Goal: Task Accomplishment & Management: Manage account settings

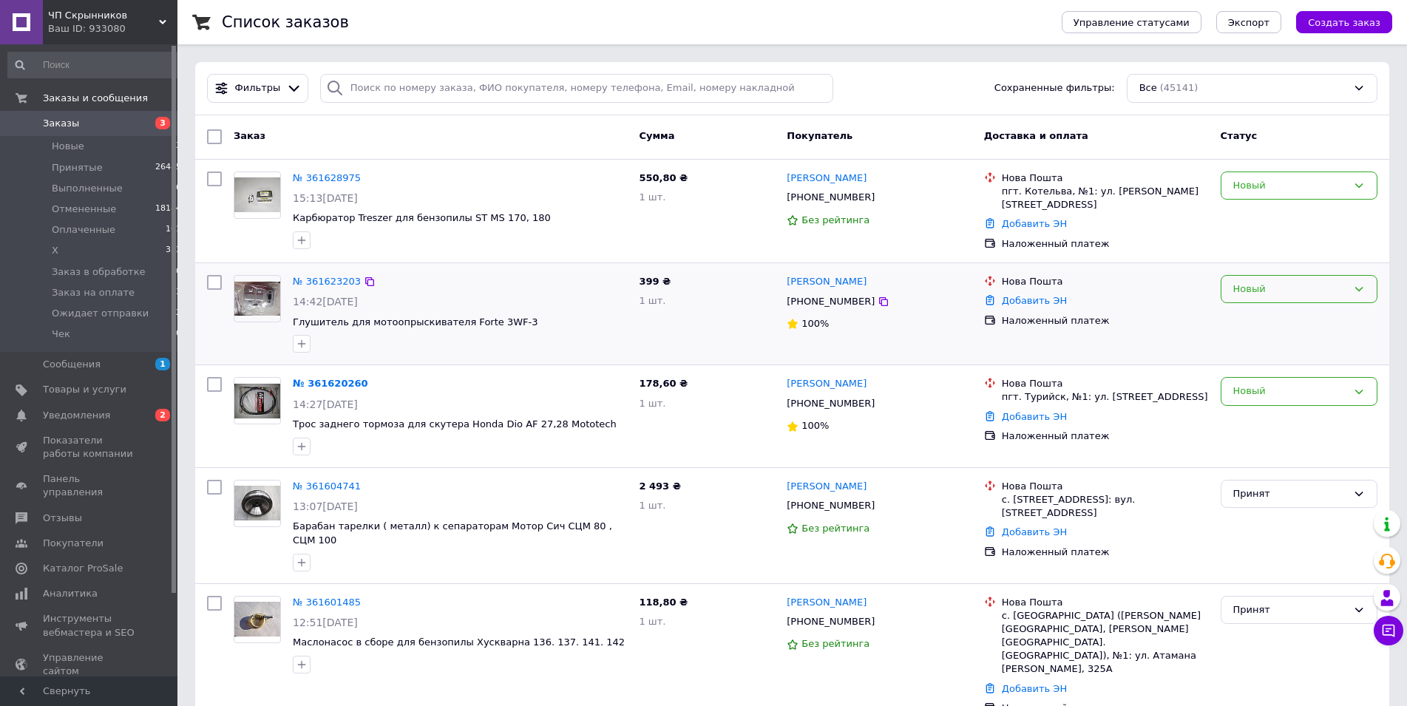
click at [1275, 301] on div "Новый" at bounding box center [1298, 289] width 157 height 29
click at [1291, 366] on li "Заказ на оплате" at bounding box center [1298, 361] width 155 height 27
click at [1308, 178] on div "Новый" at bounding box center [1290, 186] width 114 height 16
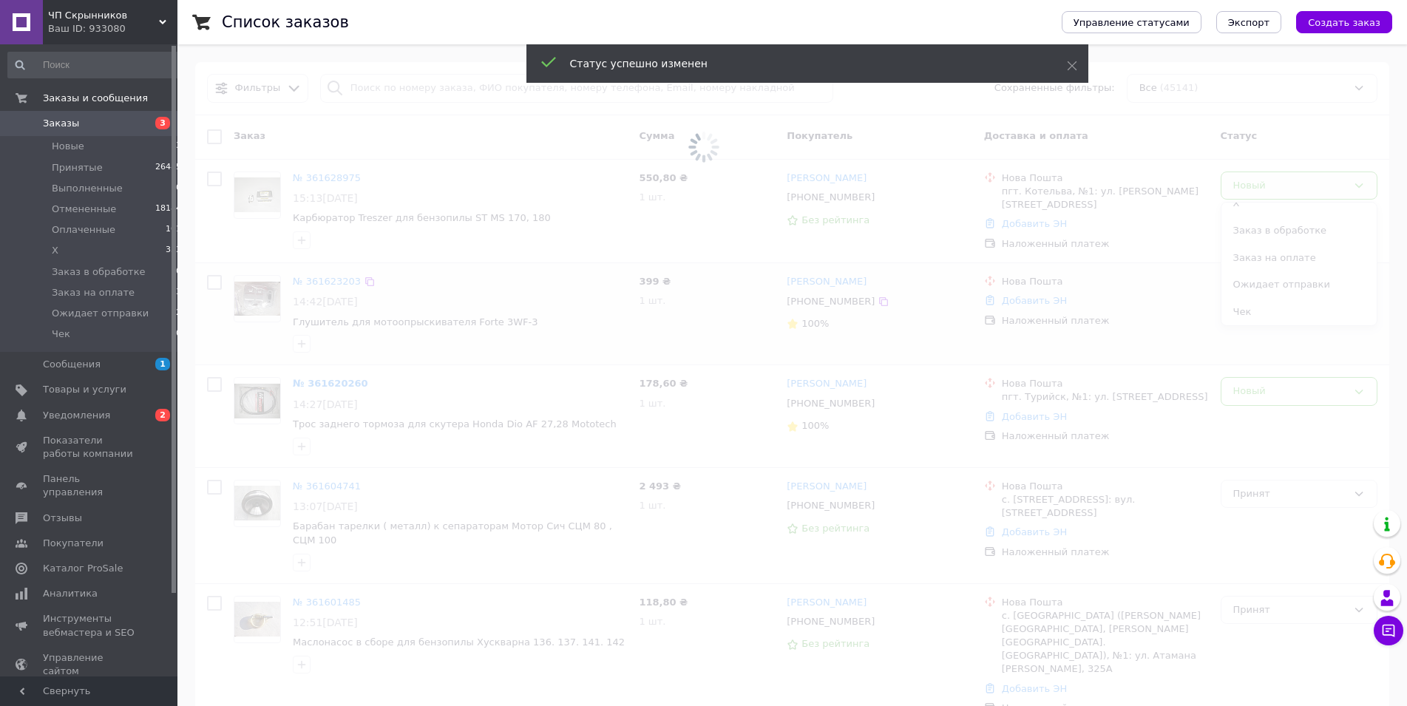
scroll to position [75, 0]
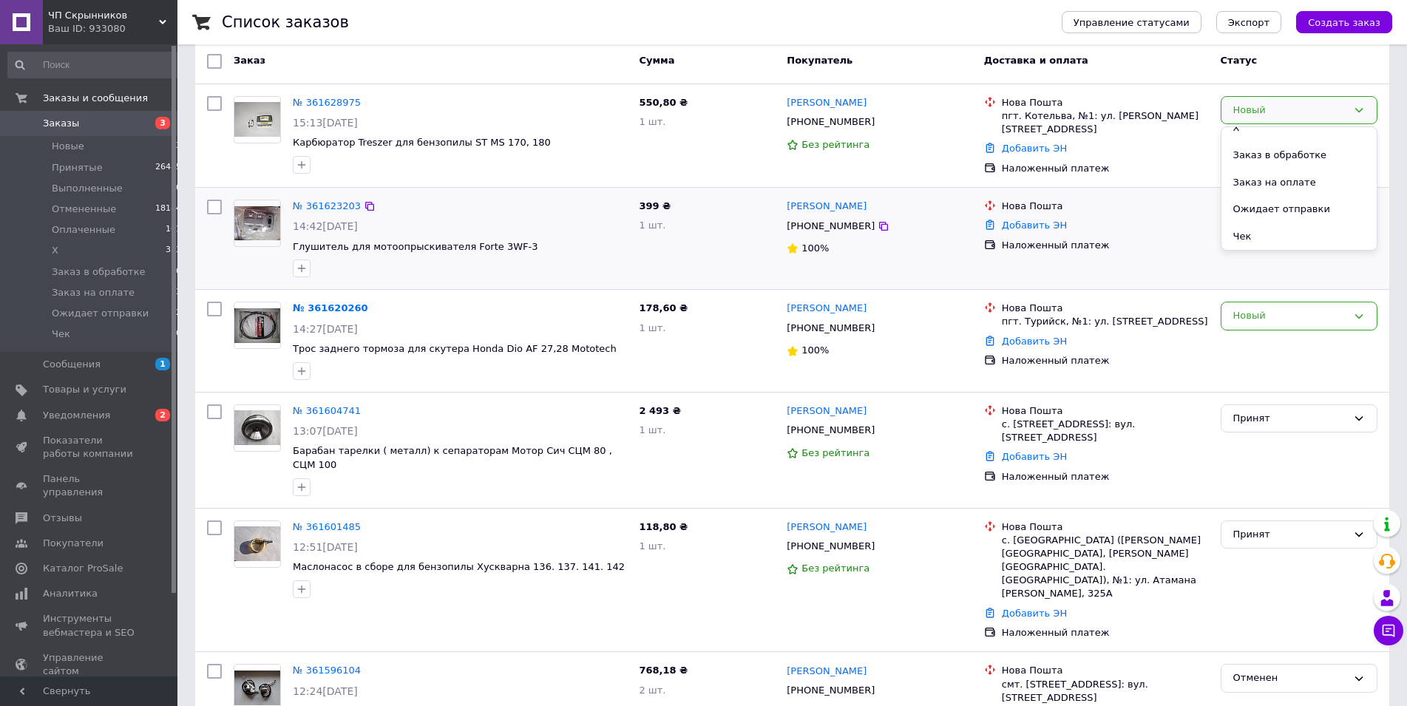
click at [1149, 254] on div "Нова Пошта Добавить ЭН Наложенный платеж" at bounding box center [1096, 238] width 237 height 89
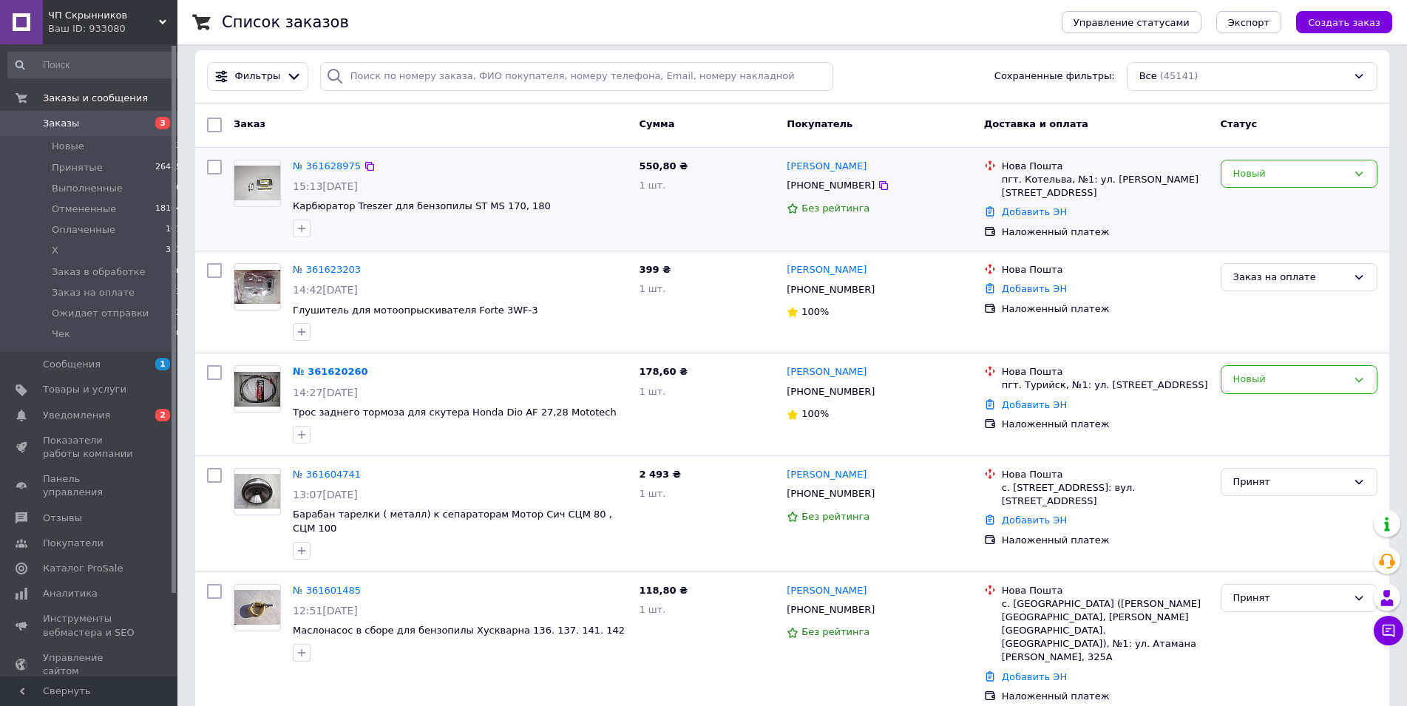
scroll to position [0, 0]
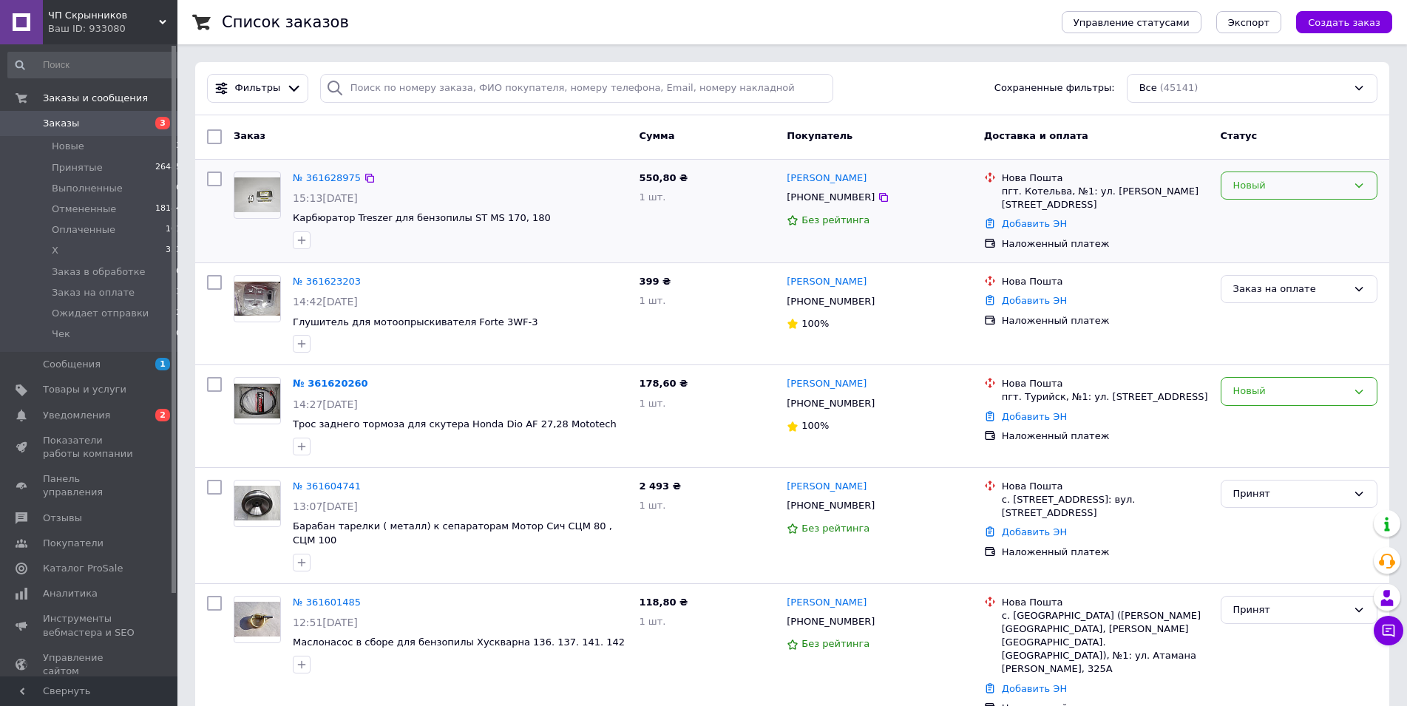
click at [1265, 174] on div "Новый" at bounding box center [1298, 185] width 157 height 29
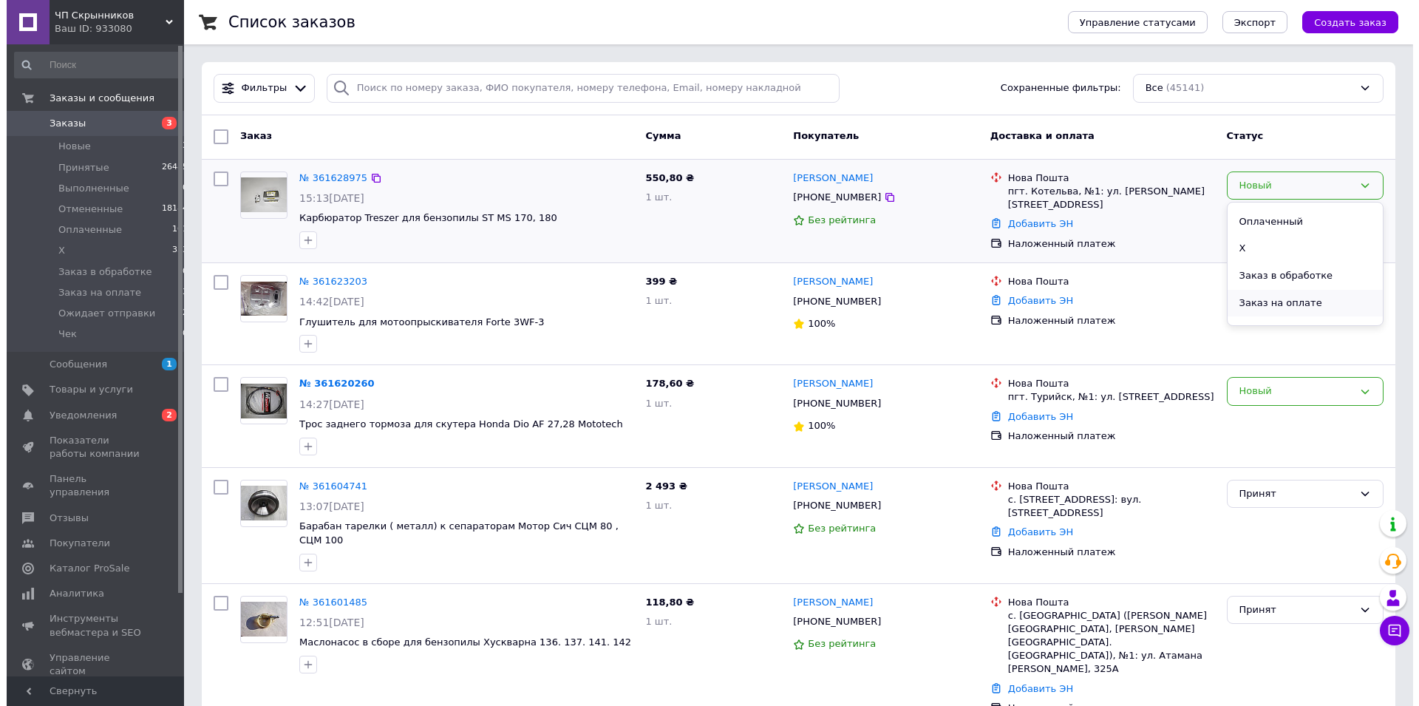
scroll to position [120, 0]
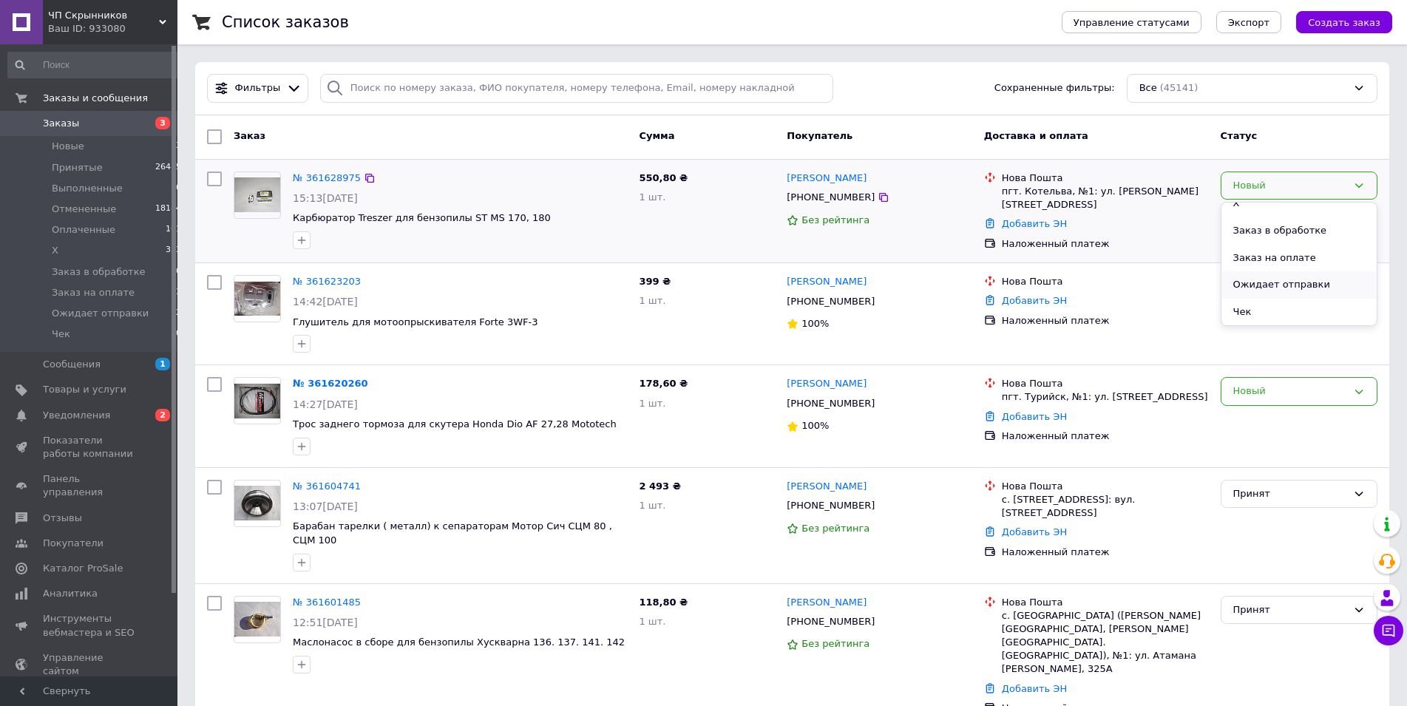
click at [1304, 287] on li "Ожидает отправки" at bounding box center [1298, 284] width 155 height 27
click at [322, 382] on link "№ 361620260" at bounding box center [330, 383] width 75 height 11
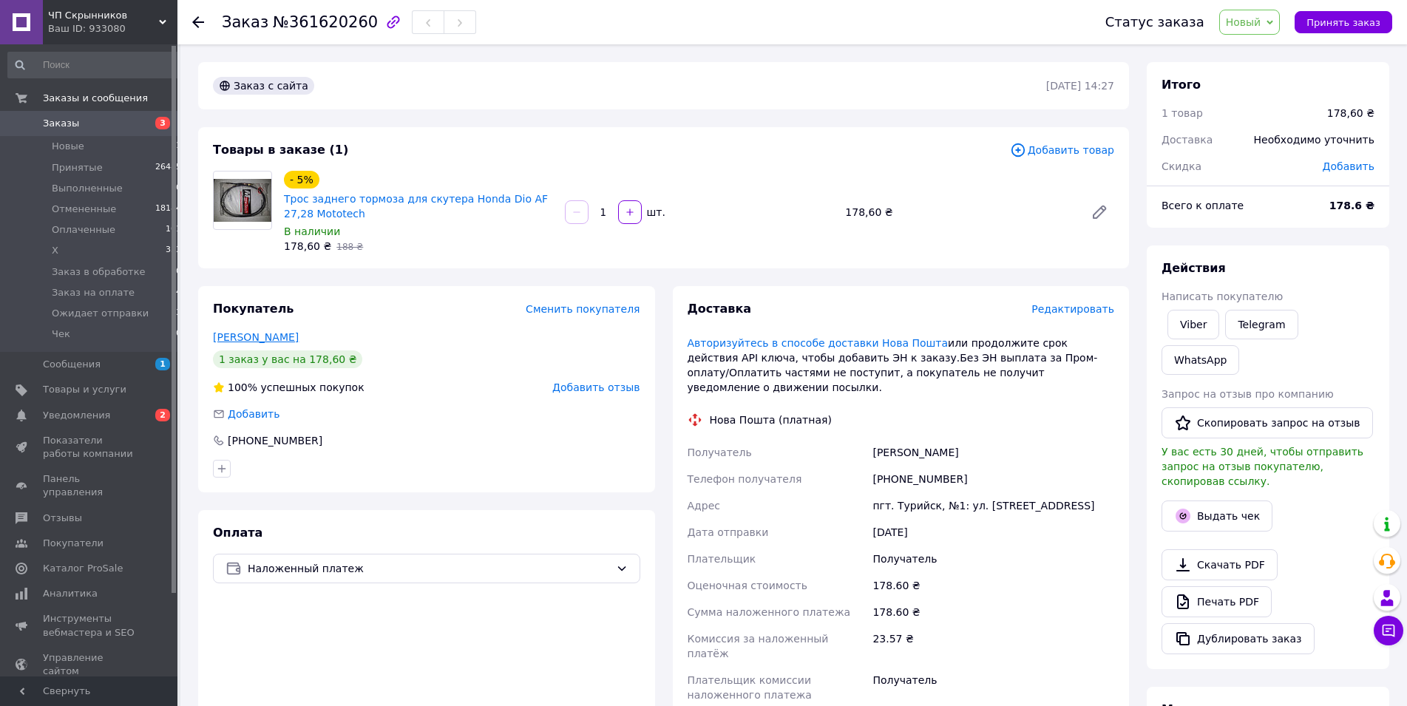
click at [258, 336] on link "[PERSON_NAME]" at bounding box center [256, 337] width 86 height 12
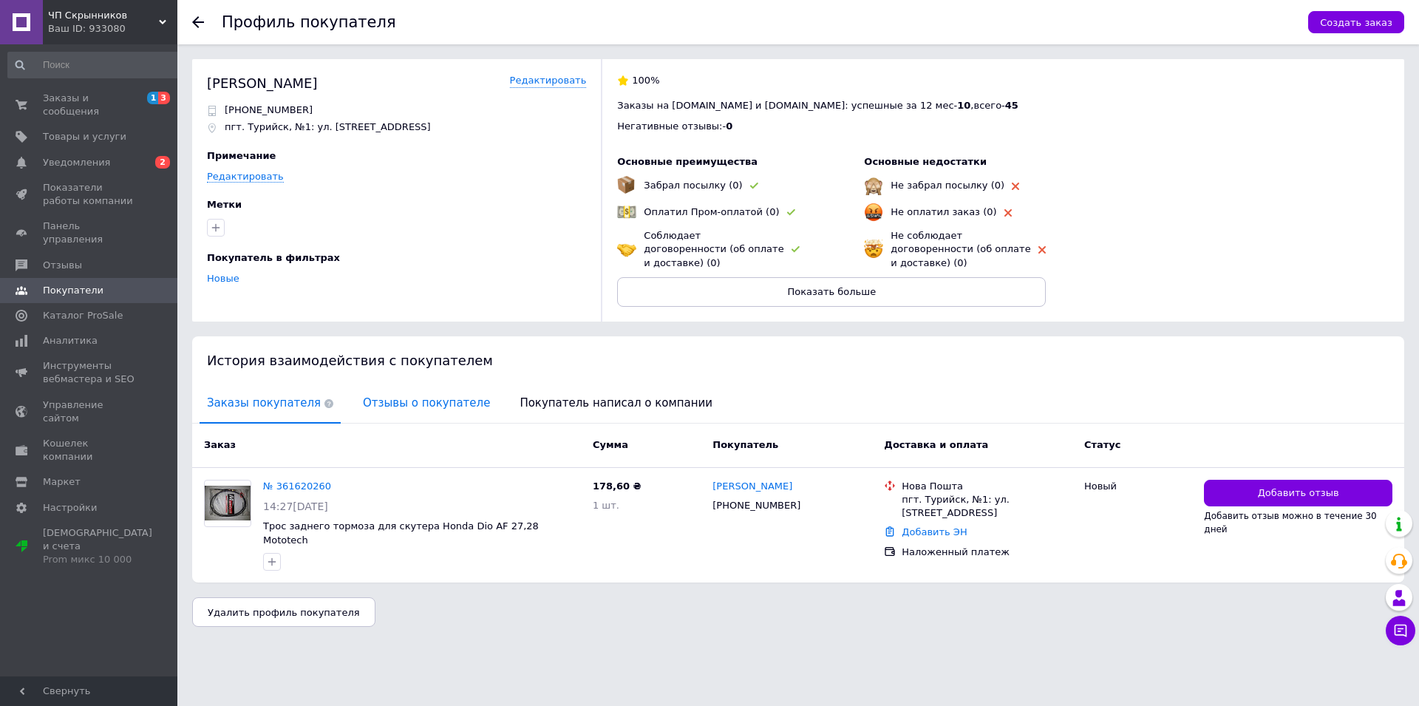
click at [408, 392] on span "Отзывы о покупателе" at bounding box center [427, 403] width 142 height 38
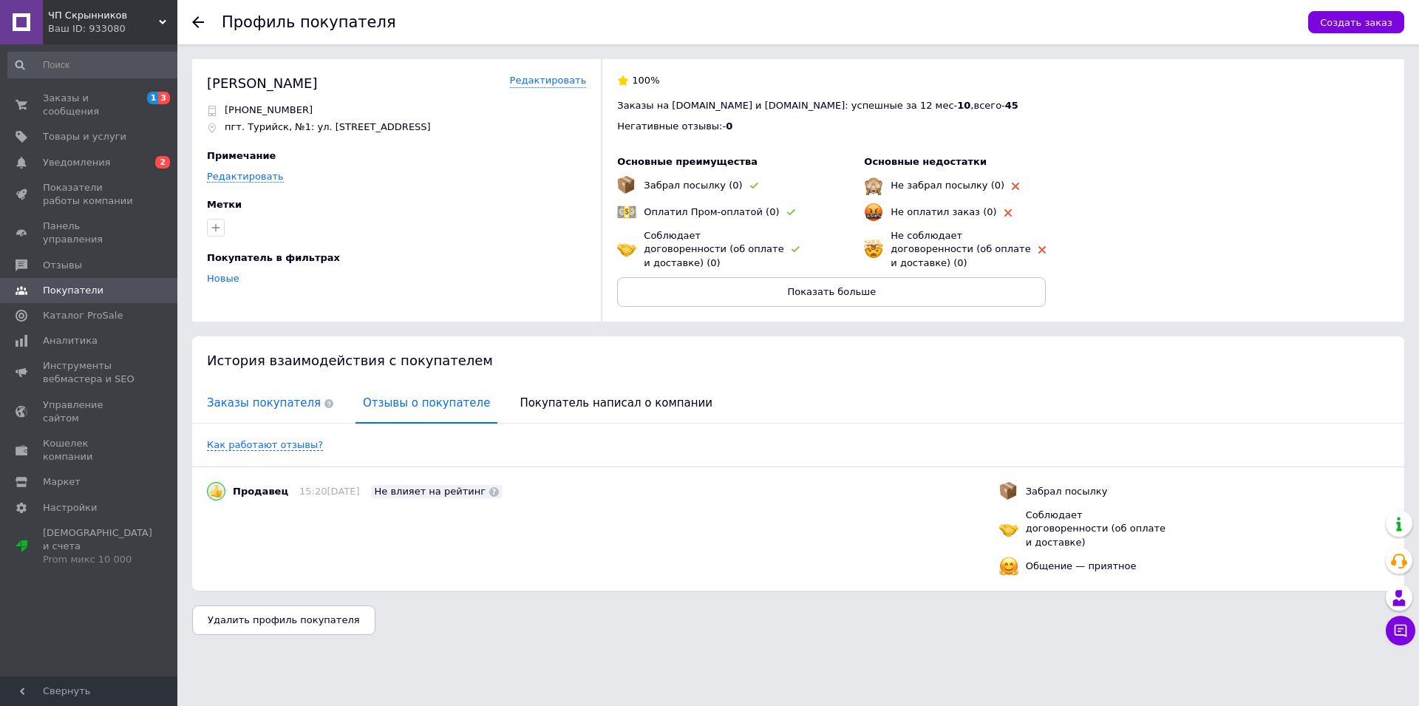
click at [282, 390] on span "Заказы покупателя" at bounding box center [270, 403] width 141 height 38
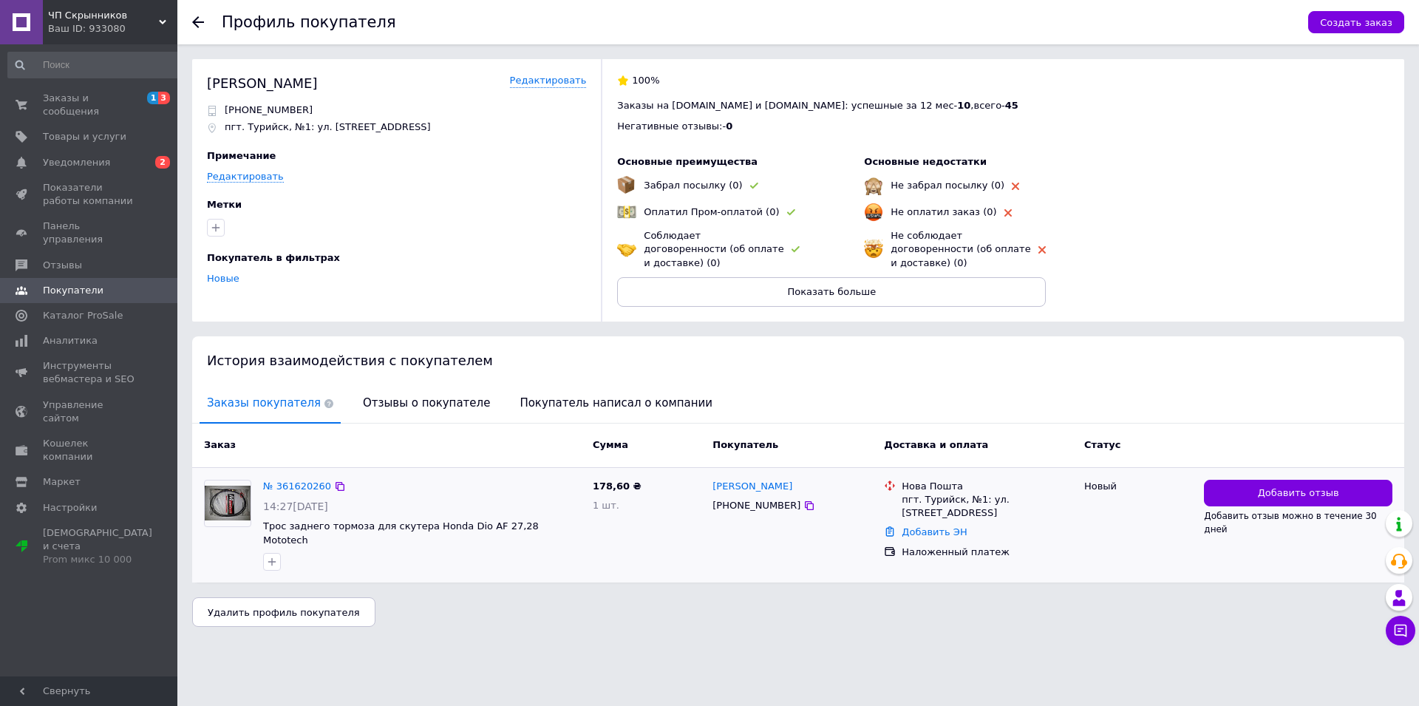
click at [282, 480] on div "№ 361620260" at bounding box center [297, 486] width 71 height 17
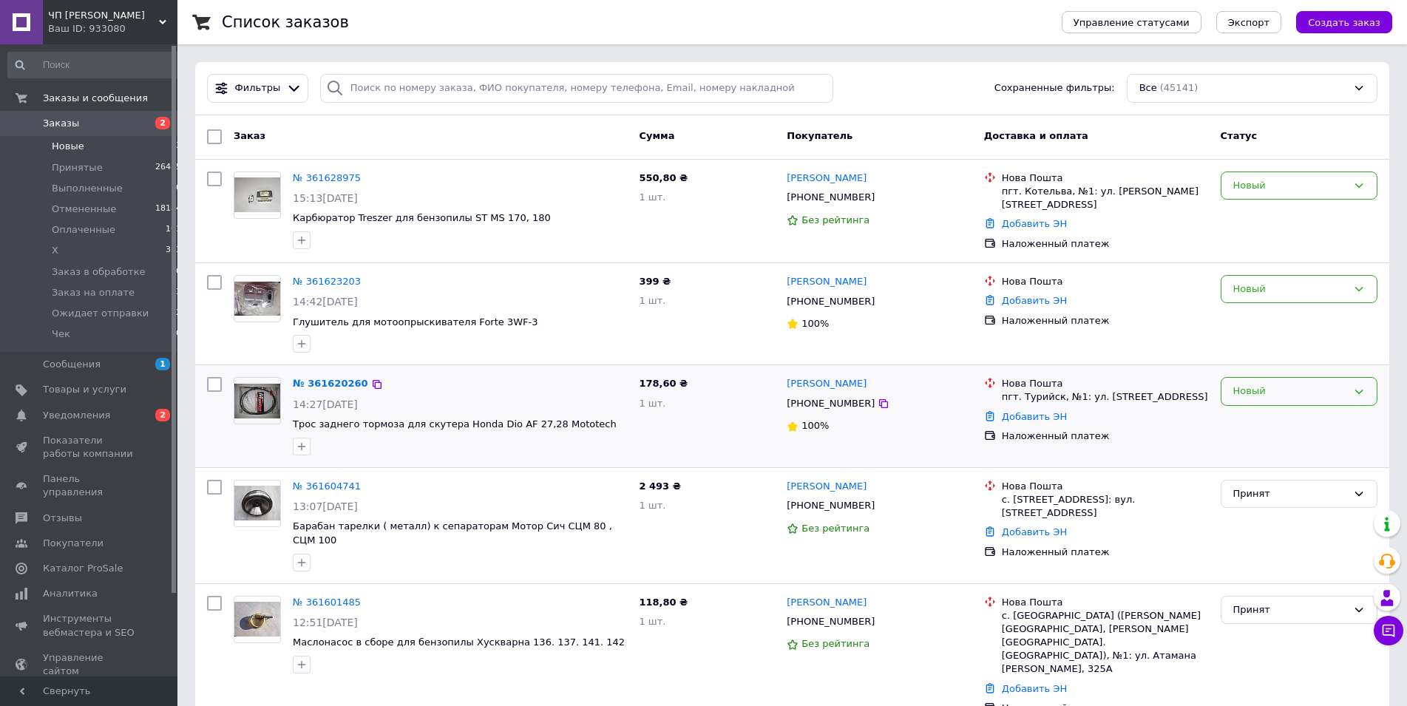
click at [1285, 388] on div "Новый" at bounding box center [1290, 392] width 114 height 16
click at [1263, 477] on li "Отменен" at bounding box center [1298, 476] width 155 height 27
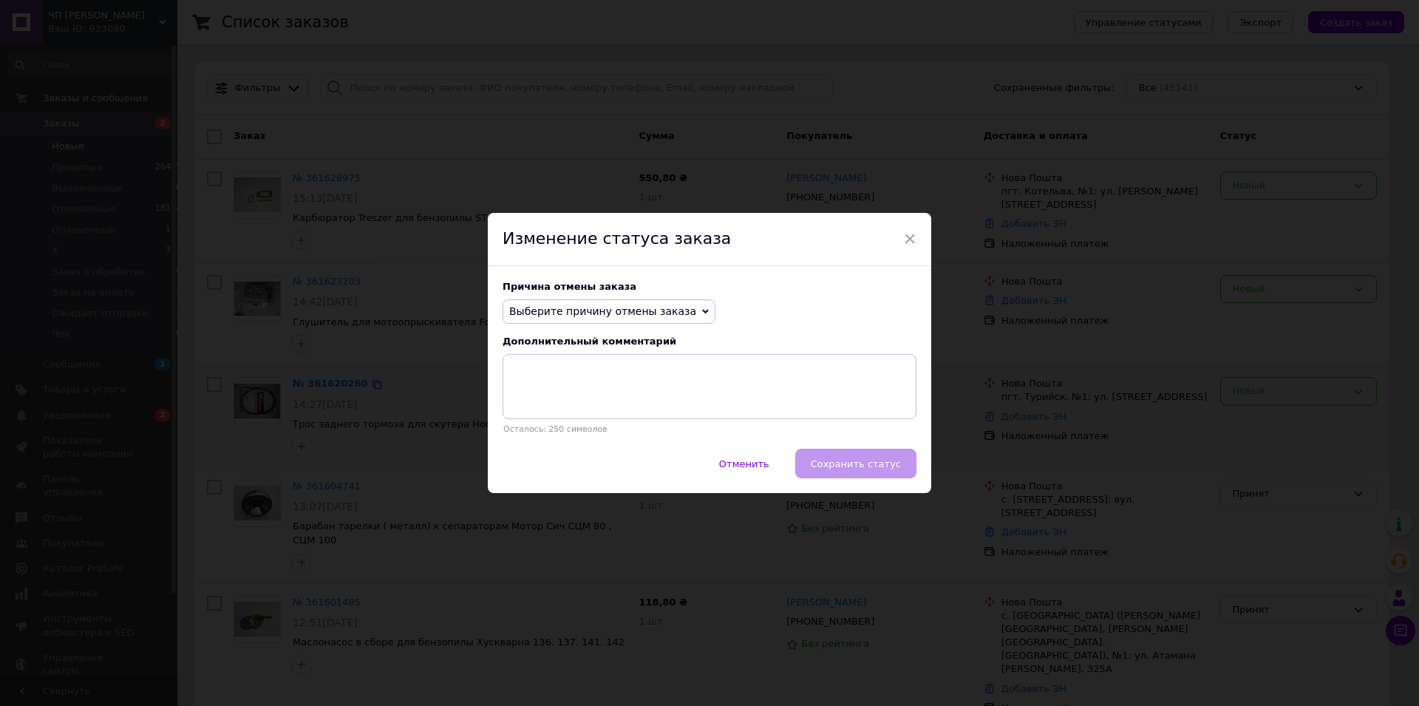
click at [613, 314] on span "Выберите причину отмены заказа" at bounding box center [602, 311] width 187 height 12
click at [558, 404] on li "По просьбе покупателя" at bounding box center [608, 402] width 211 height 21
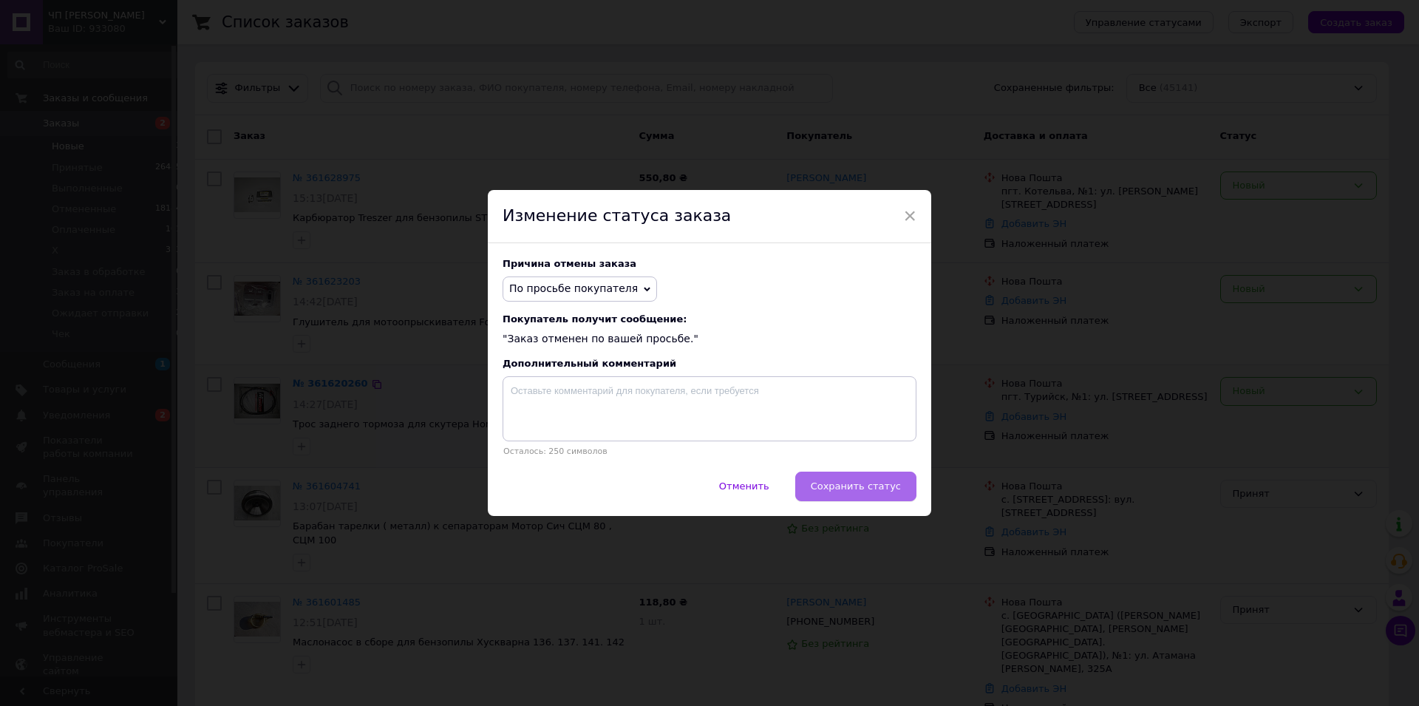
click at [863, 487] on span "Сохранить статус" at bounding box center [856, 485] width 90 height 11
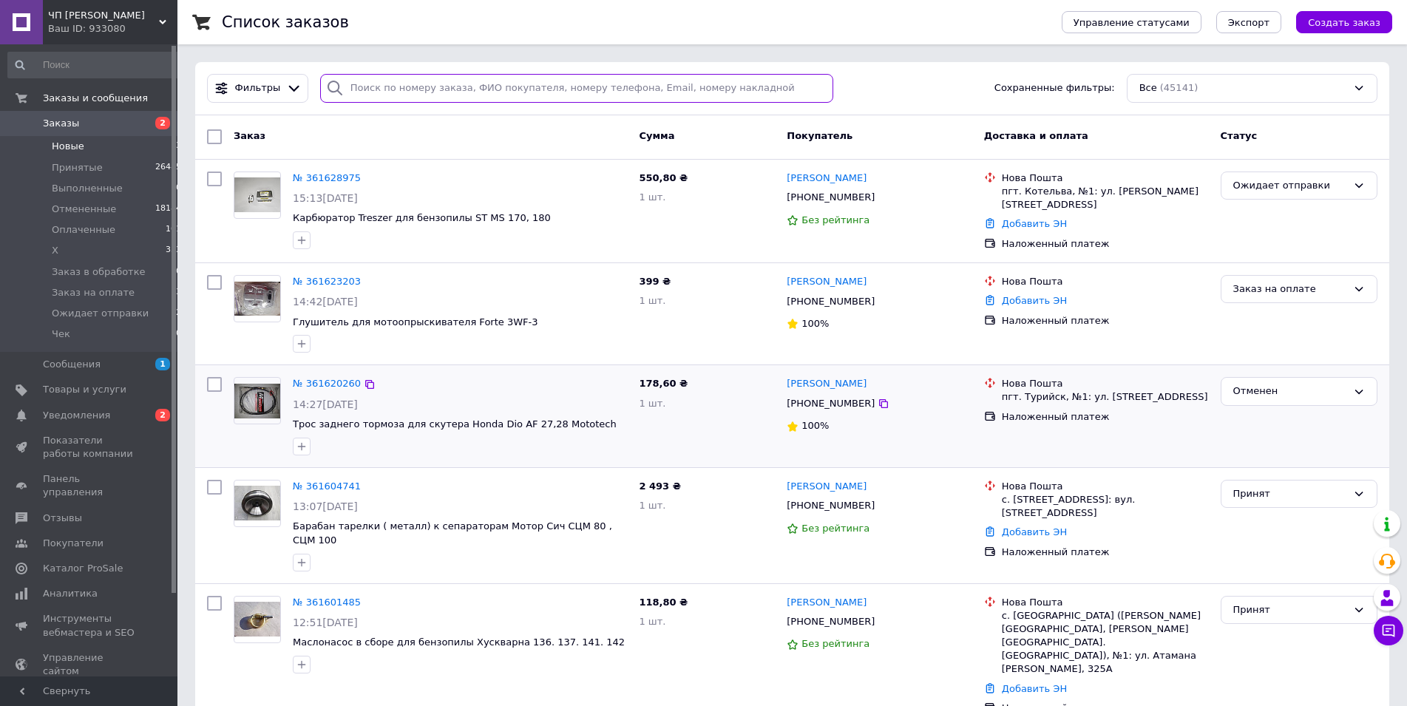
paste input "380683890776"
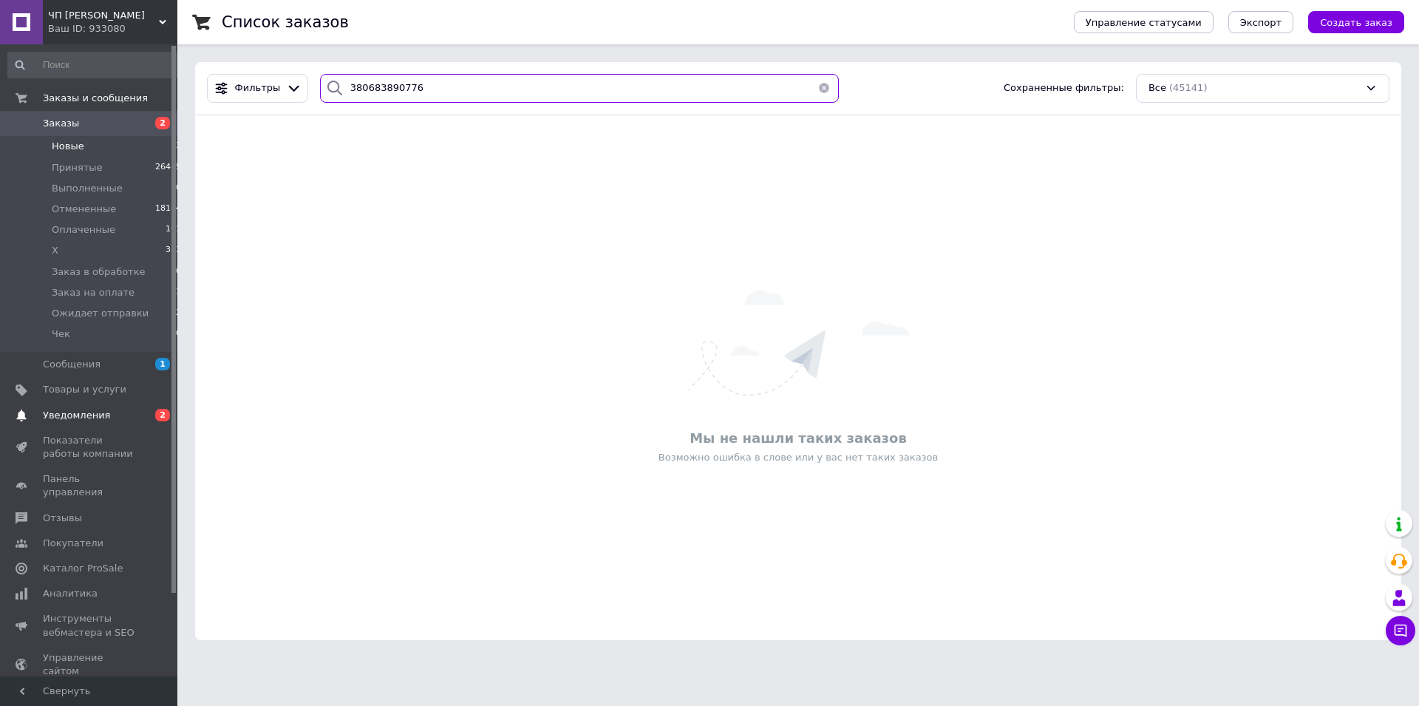
type input "380683890776"
click at [67, 408] on link "Уведомления 0 2" at bounding box center [95, 415] width 190 height 25
